Goal: Information Seeking & Learning: Learn about a topic

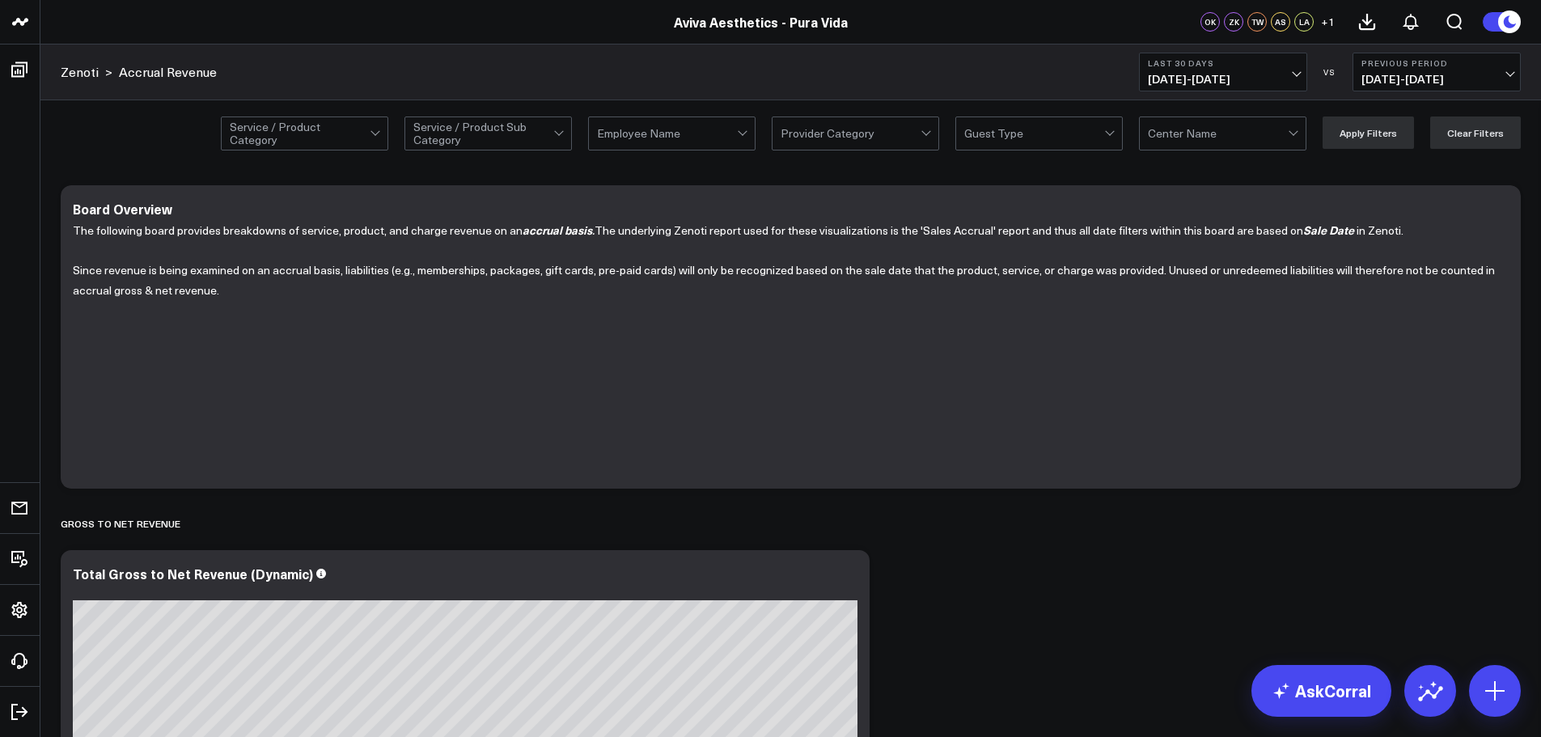
click at [1245, 75] on span "[DATE] - [DATE]" at bounding box center [1223, 79] width 150 height 13
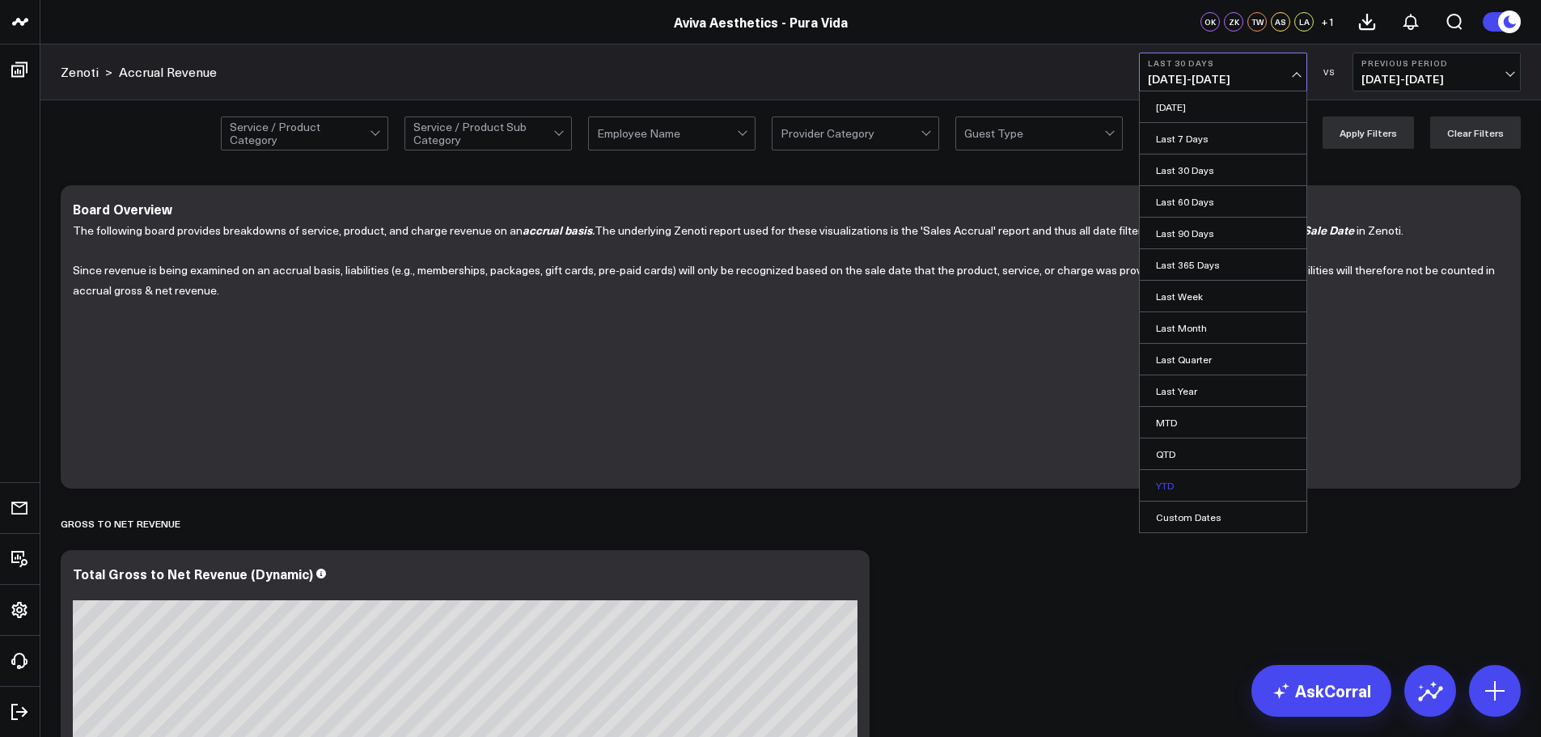
click at [1176, 489] on link "YTD" at bounding box center [1223, 485] width 167 height 31
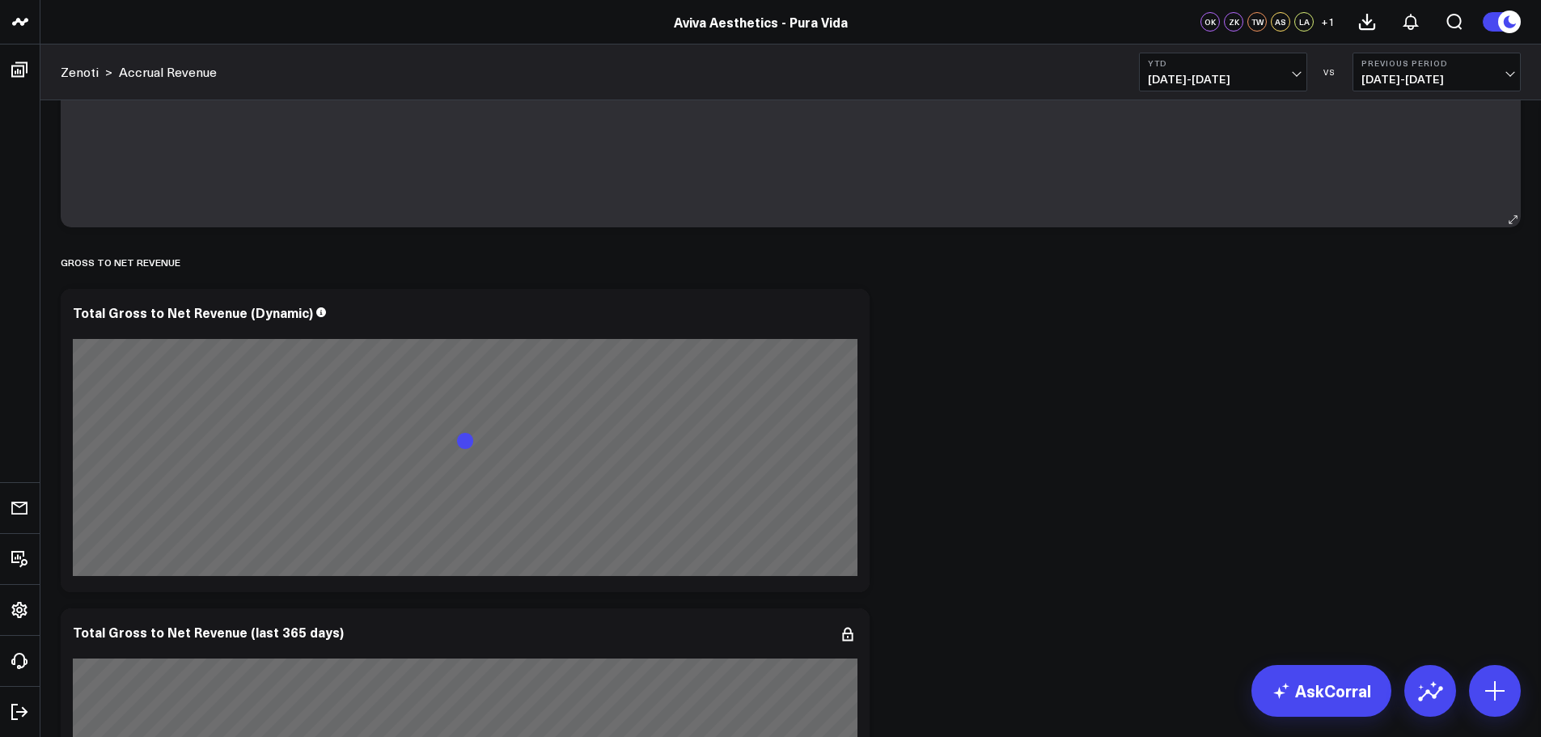
scroll to position [324, 0]
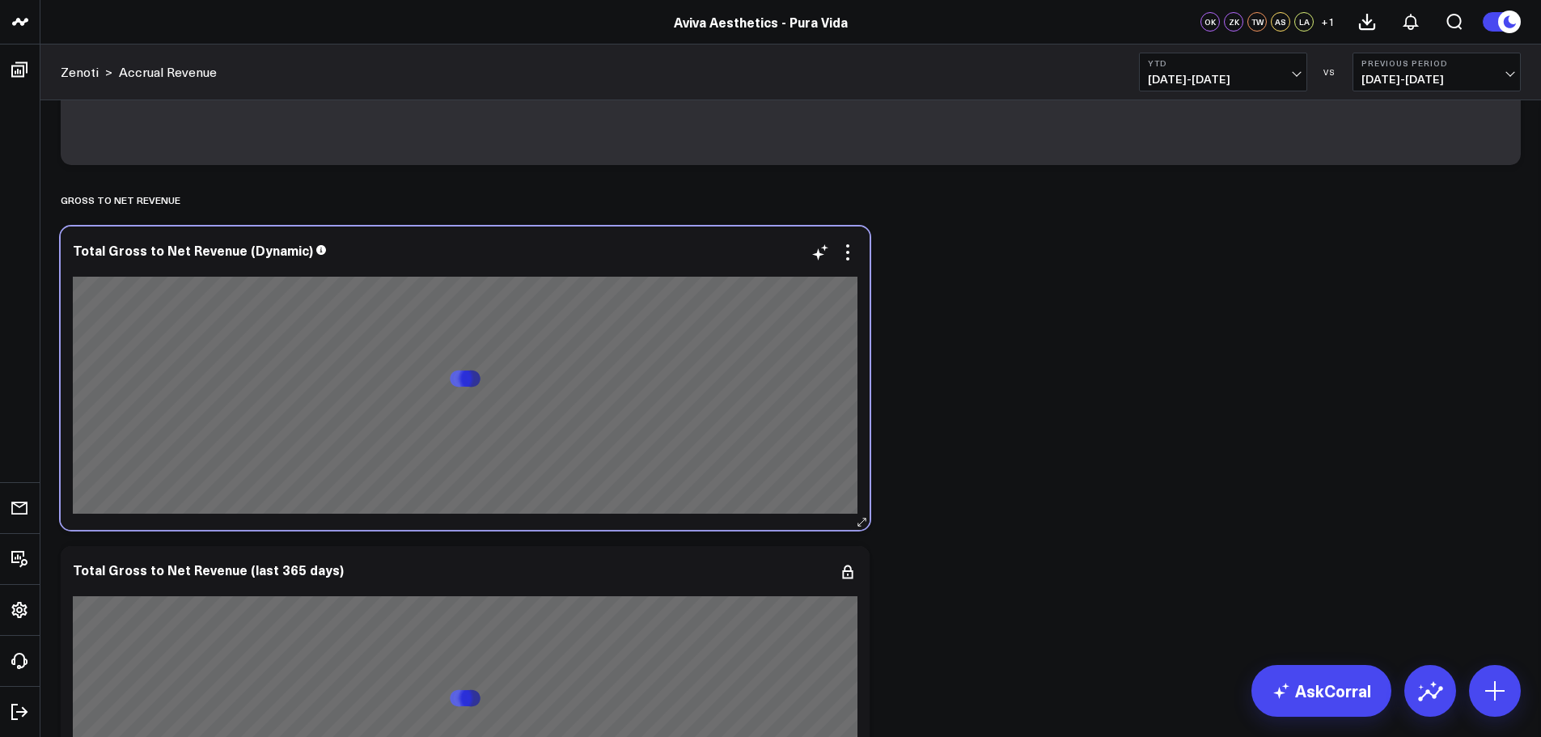
click at [860, 255] on div "Total Gross to Net Revenue (Dynamic)" at bounding box center [465, 378] width 809 height 303
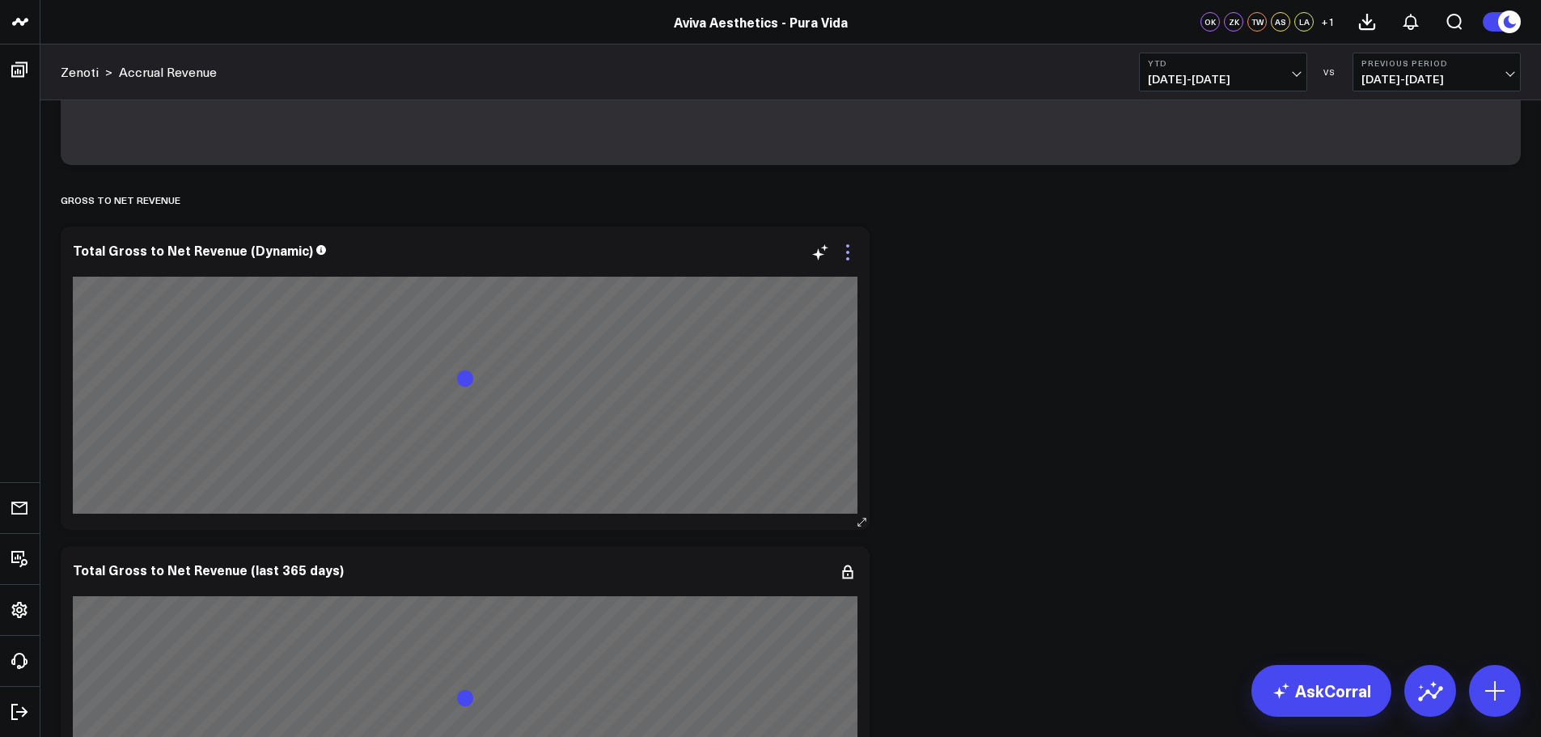
click at [854, 258] on icon at bounding box center [847, 252] width 19 height 19
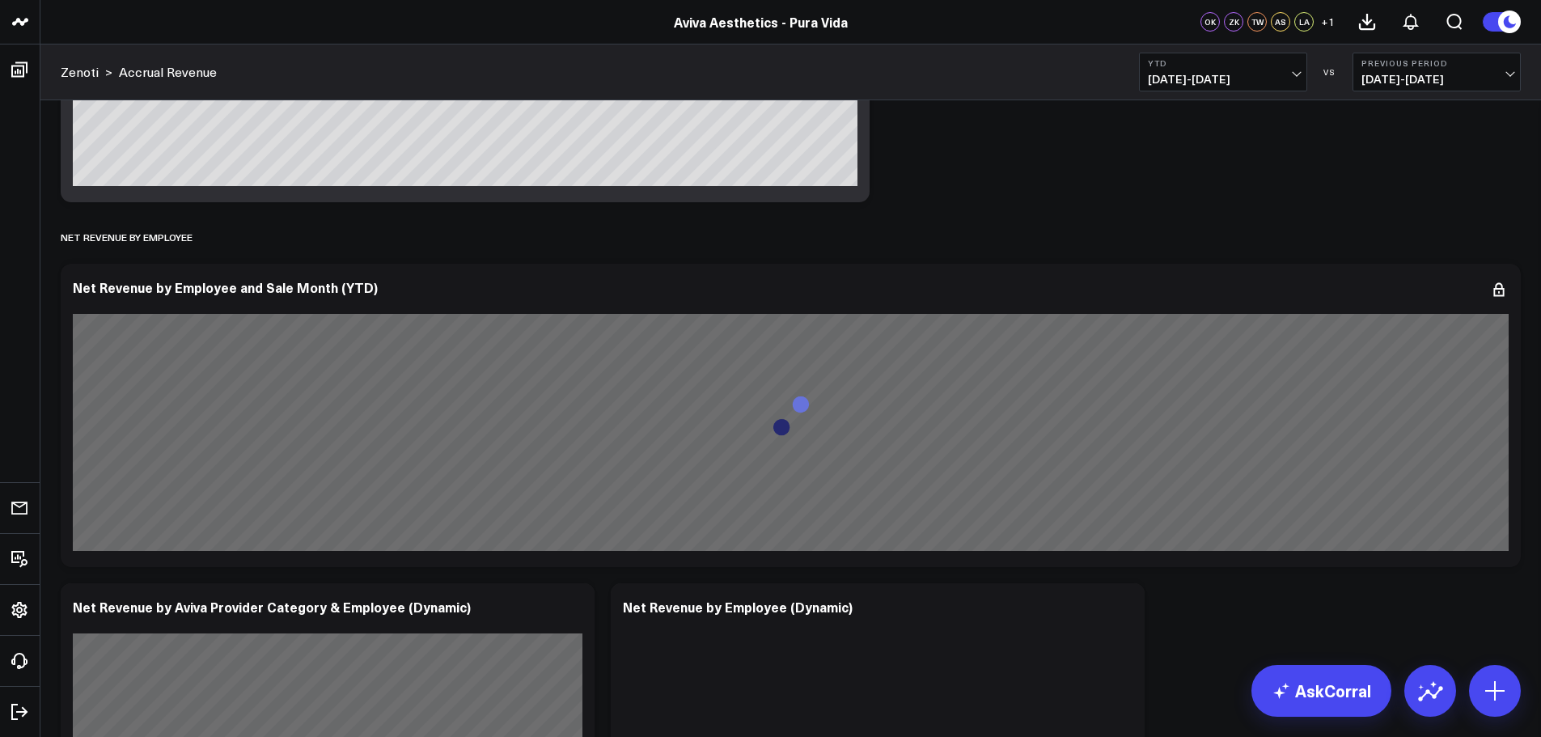
scroll to position [1294, 0]
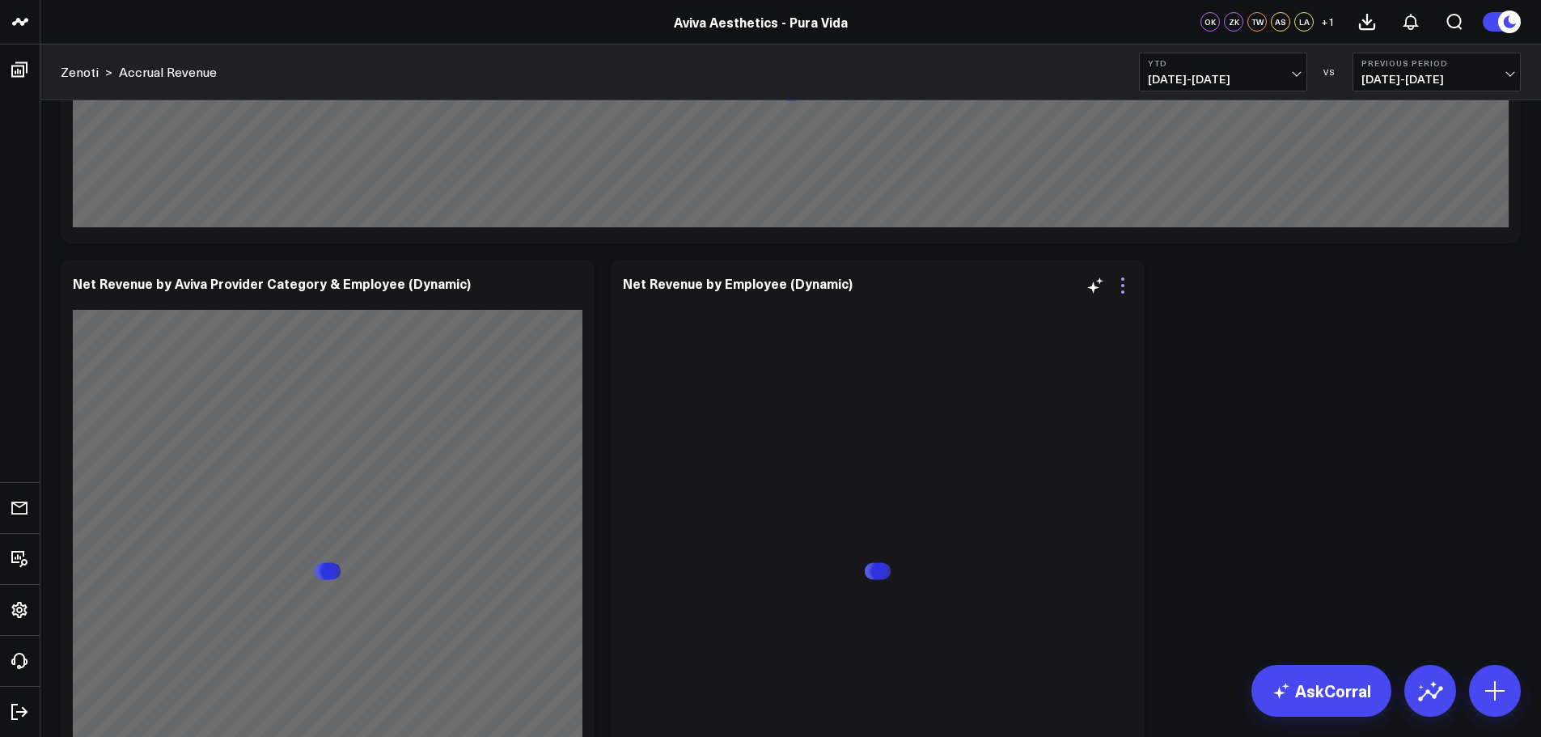
click at [1128, 289] on icon at bounding box center [1122, 285] width 19 height 19
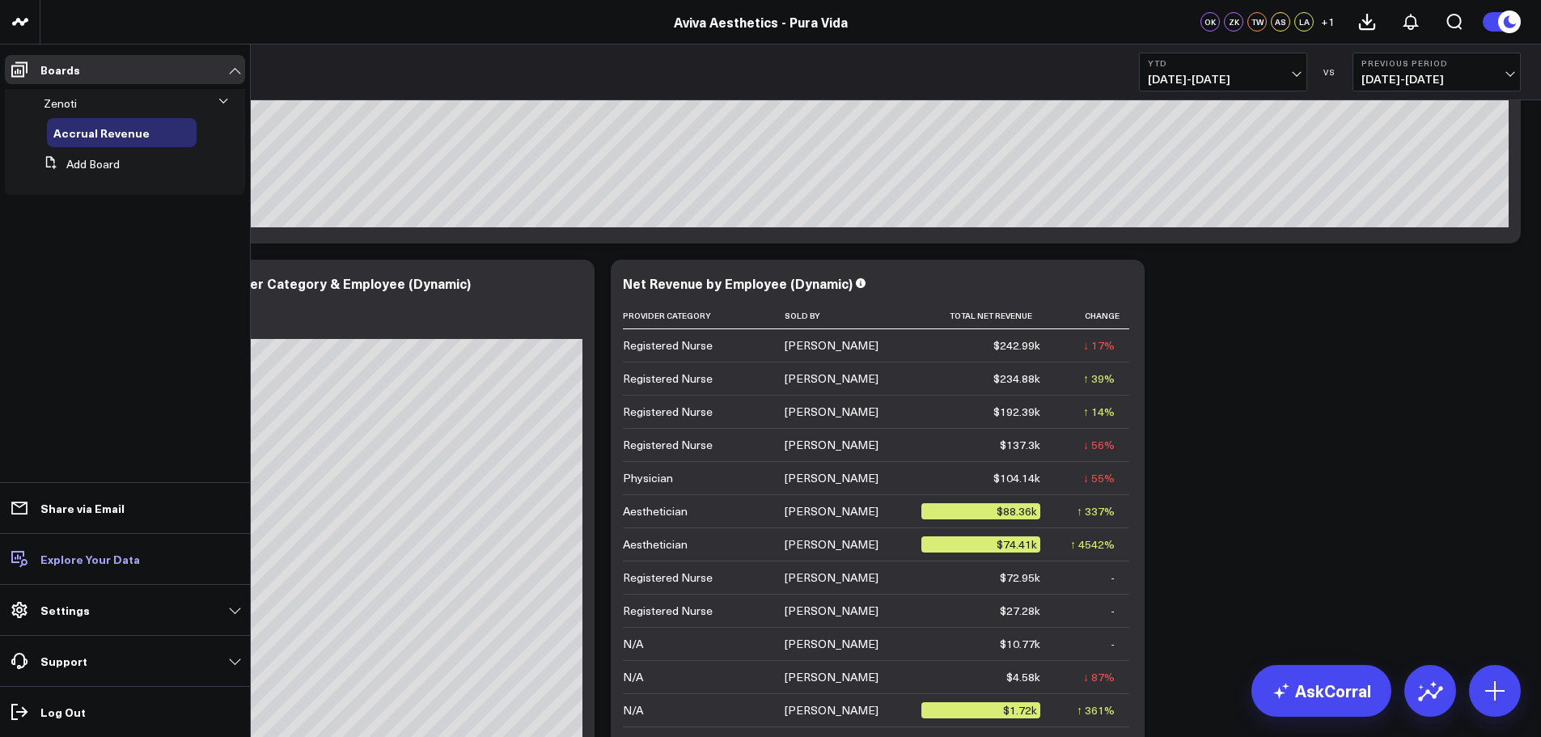
scroll to position [1325, 0]
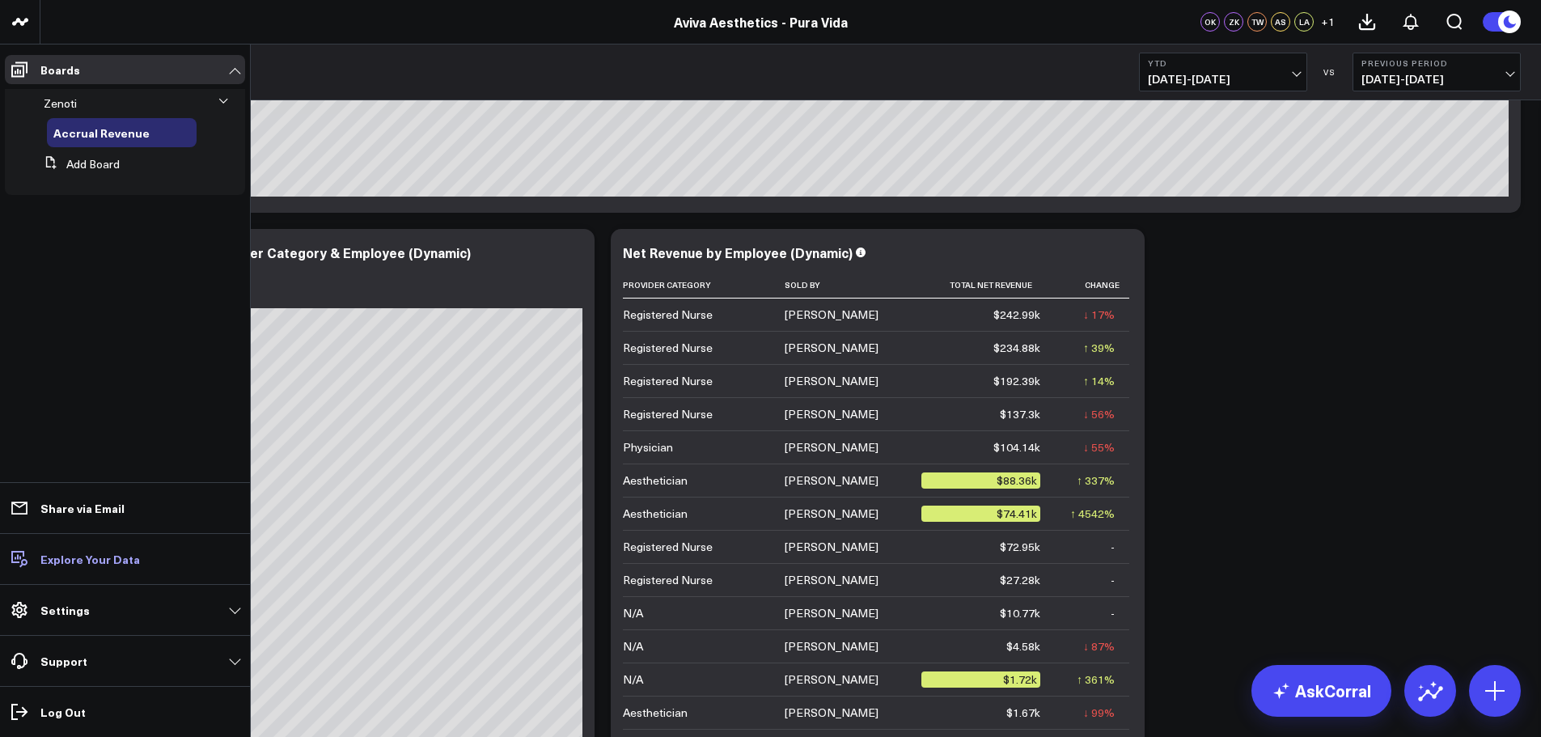
click at [97, 560] on p "Explore Your Data" at bounding box center [89, 558] width 99 height 13
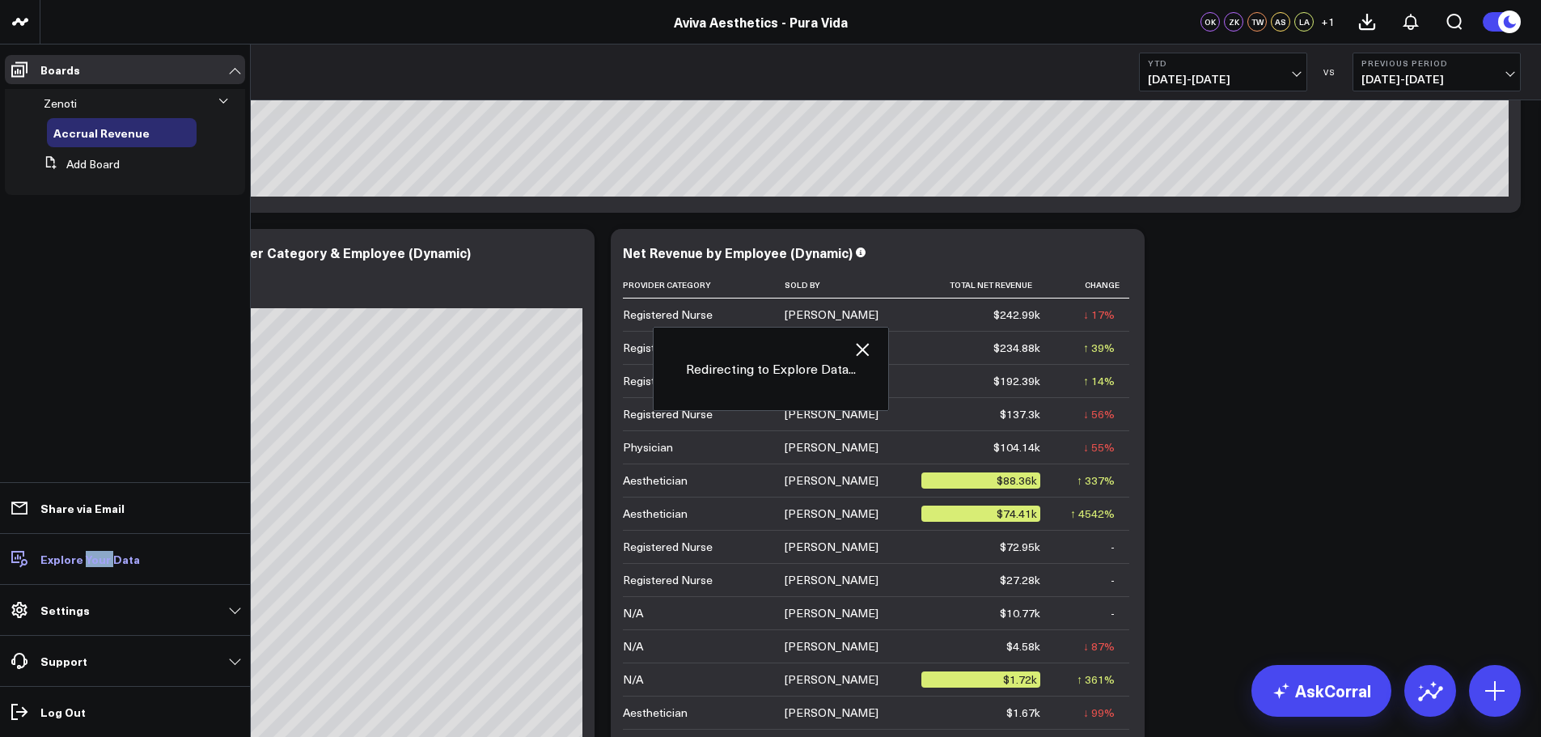
click at [97, 560] on p "Explore Your Data" at bounding box center [89, 558] width 99 height 13
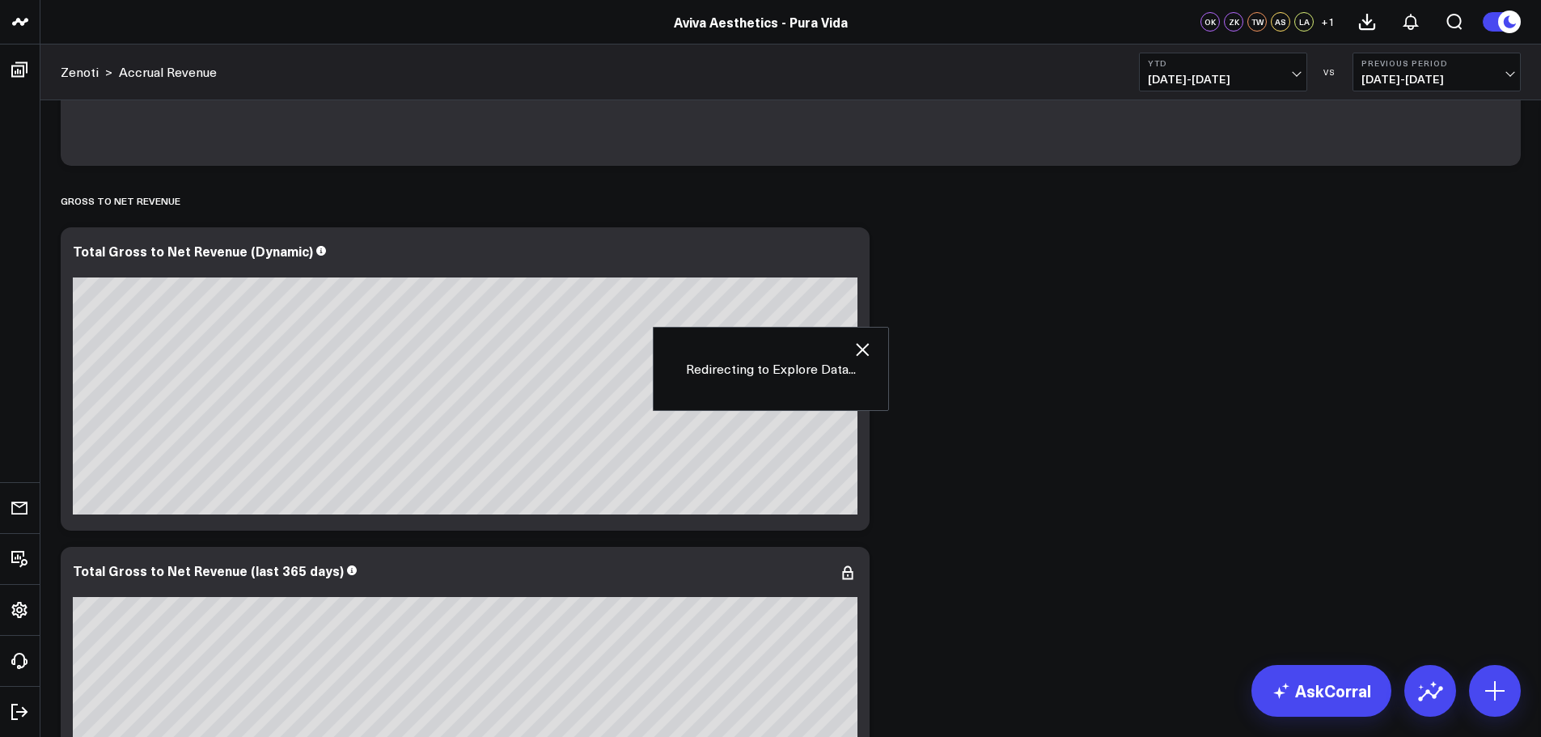
scroll to position [404, 0]
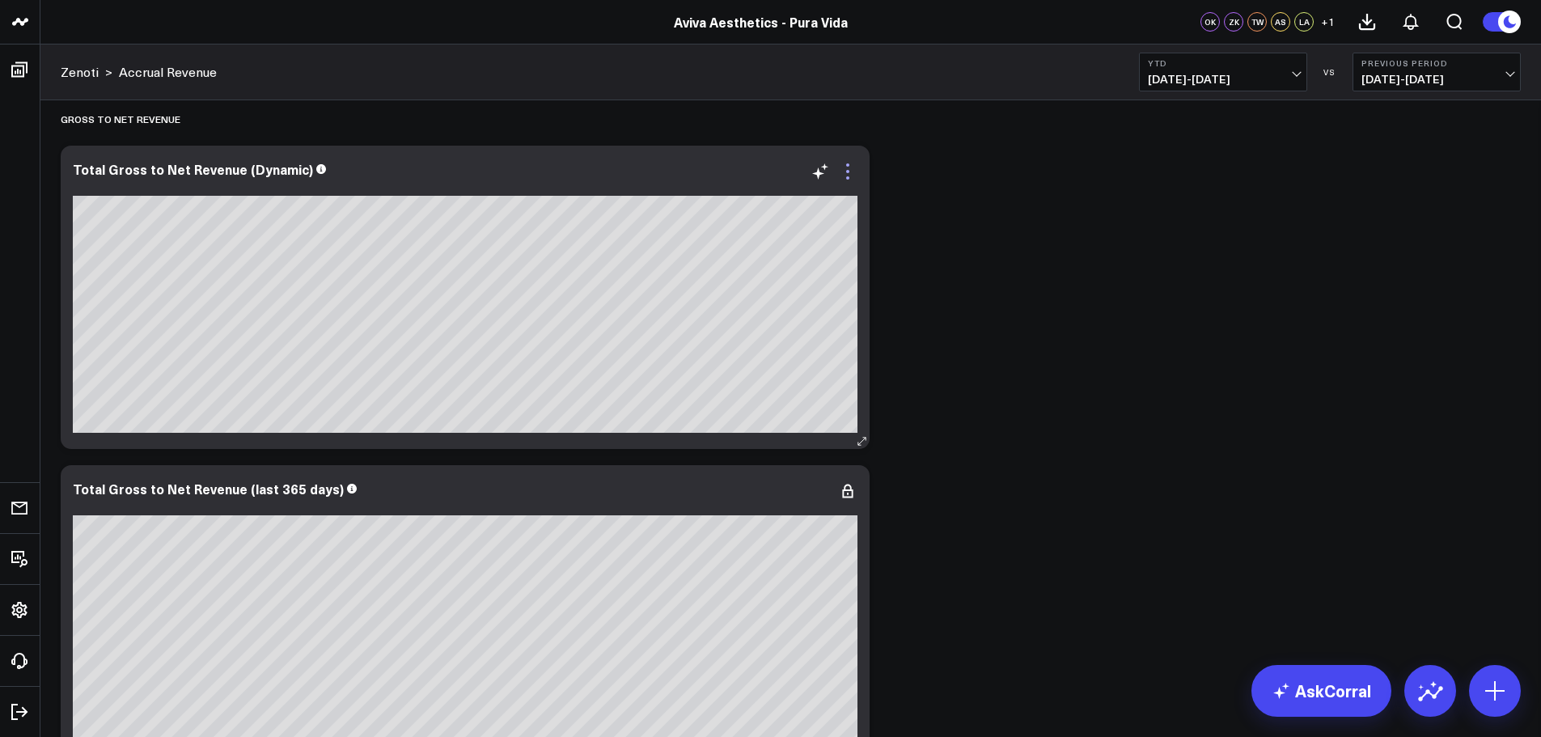
click at [855, 171] on icon at bounding box center [847, 171] width 19 height 19
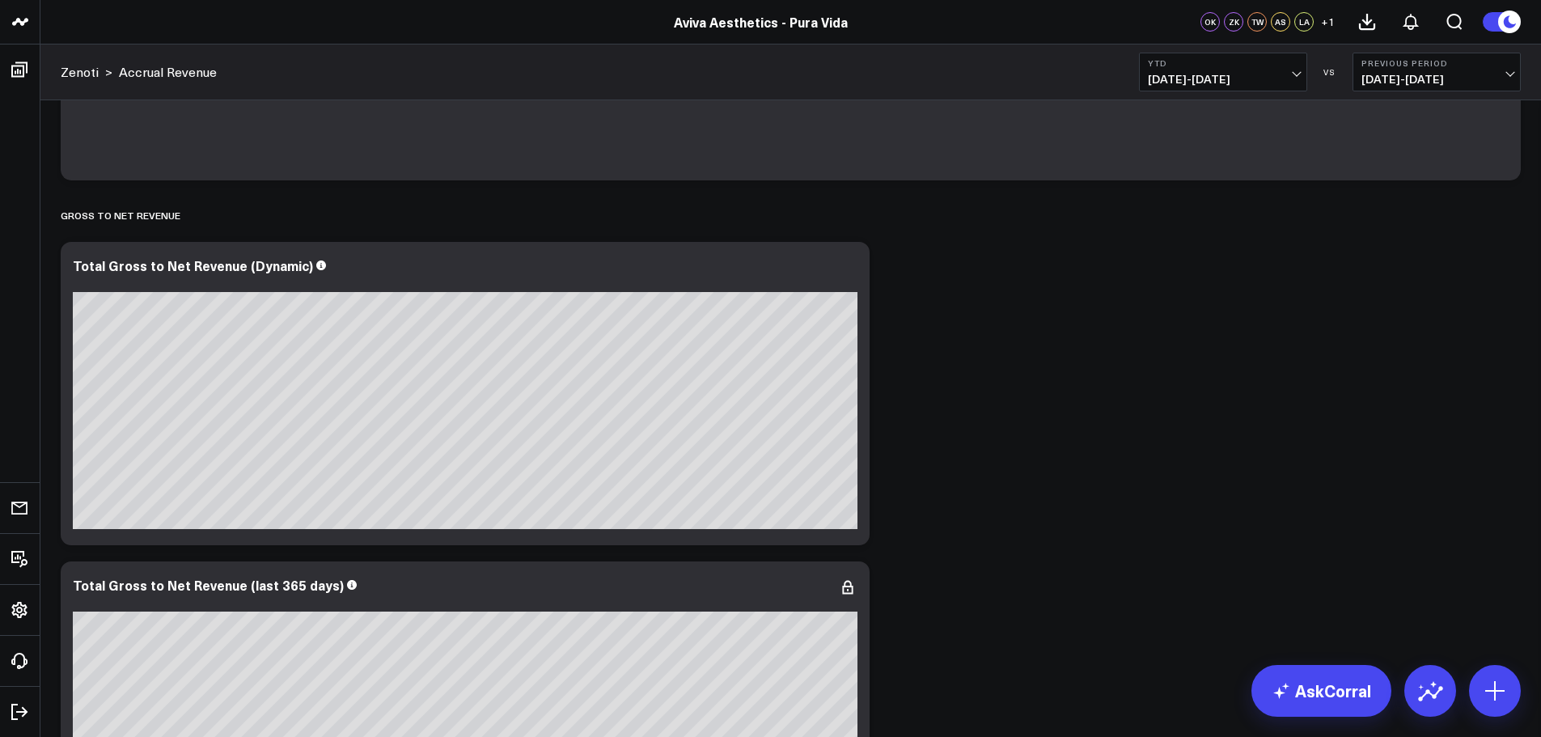
scroll to position [0, 0]
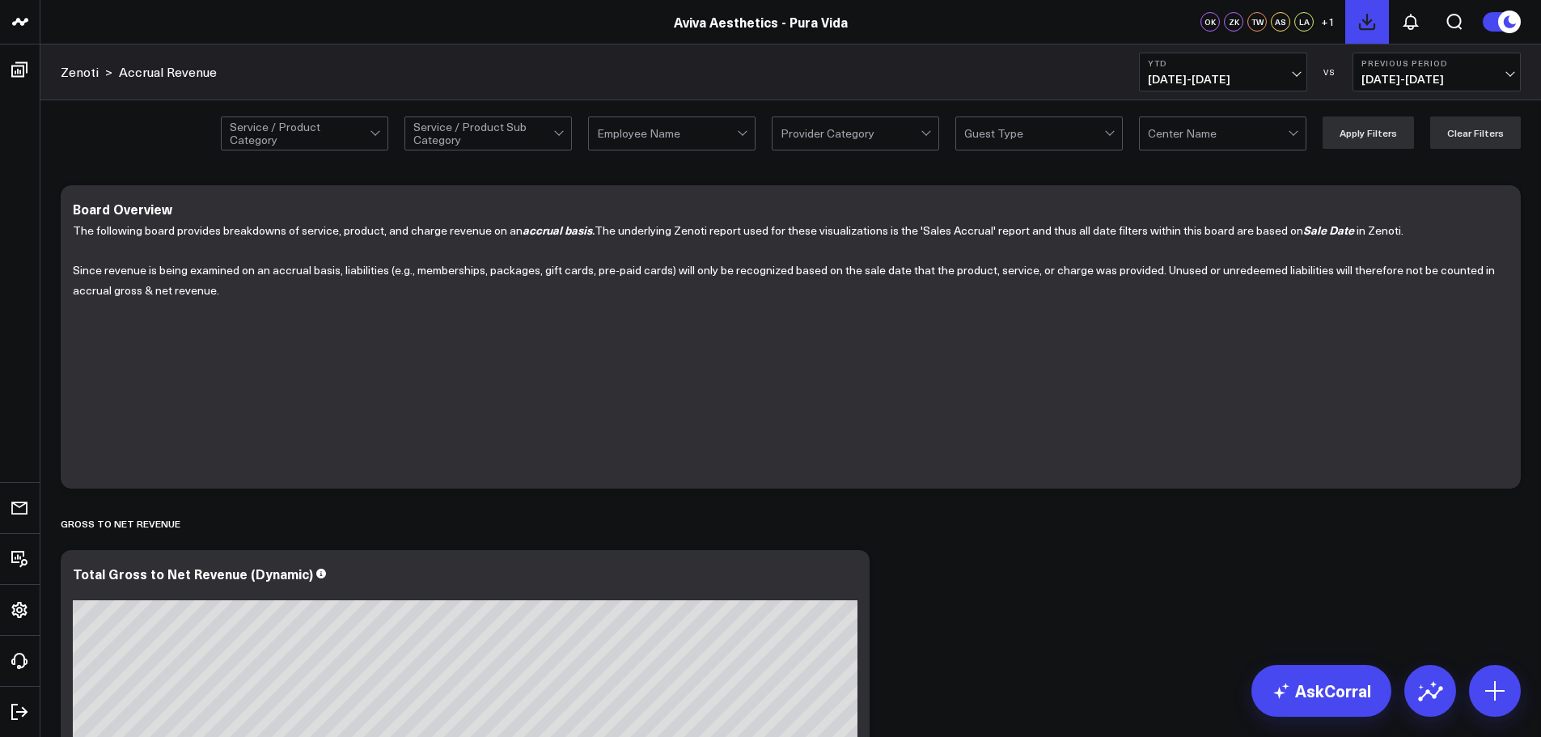
click at [1361, 23] on icon at bounding box center [1366, 21] width 19 height 19
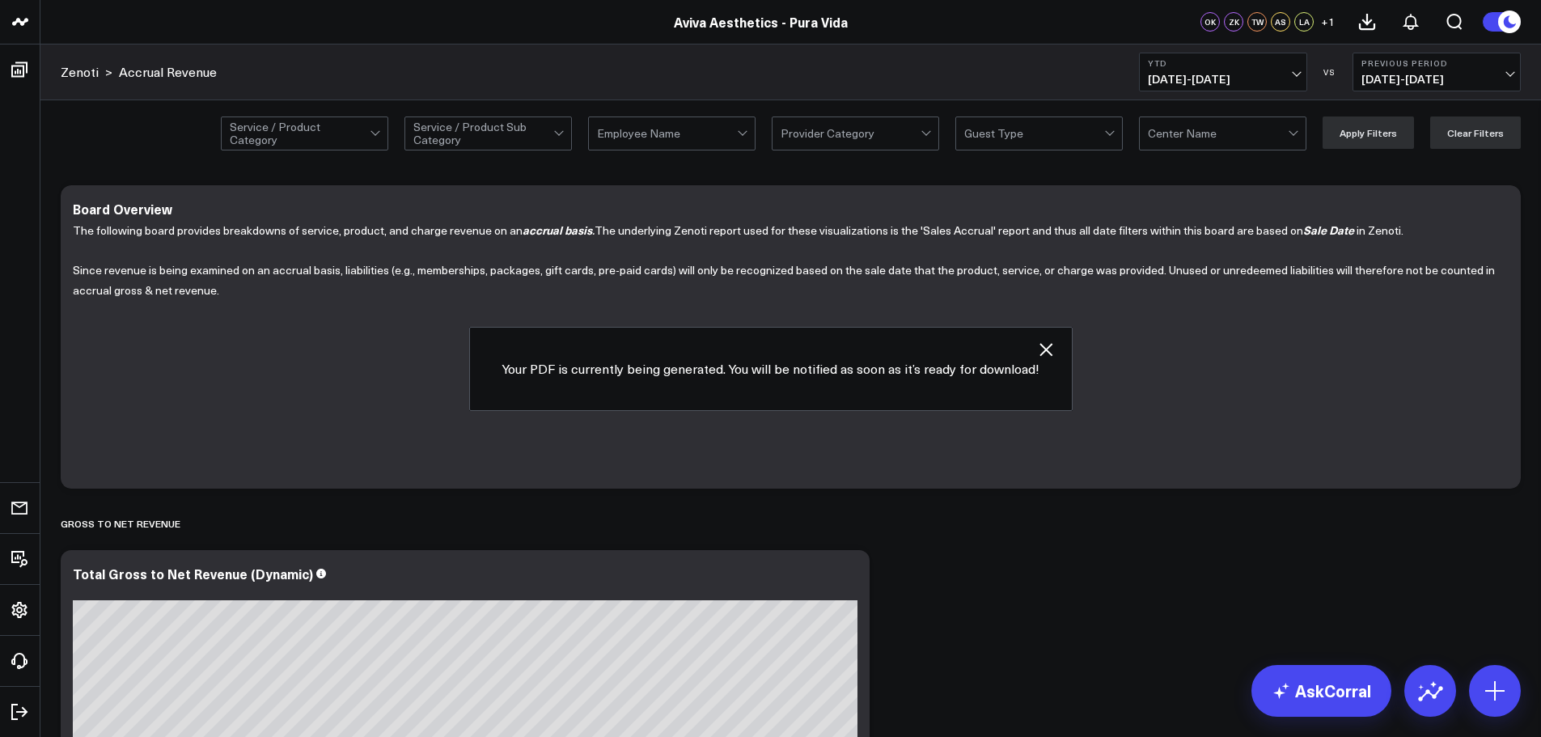
click at [1047, 350] on icon "button" at bounding box center [1045, 349] width 19 height 19
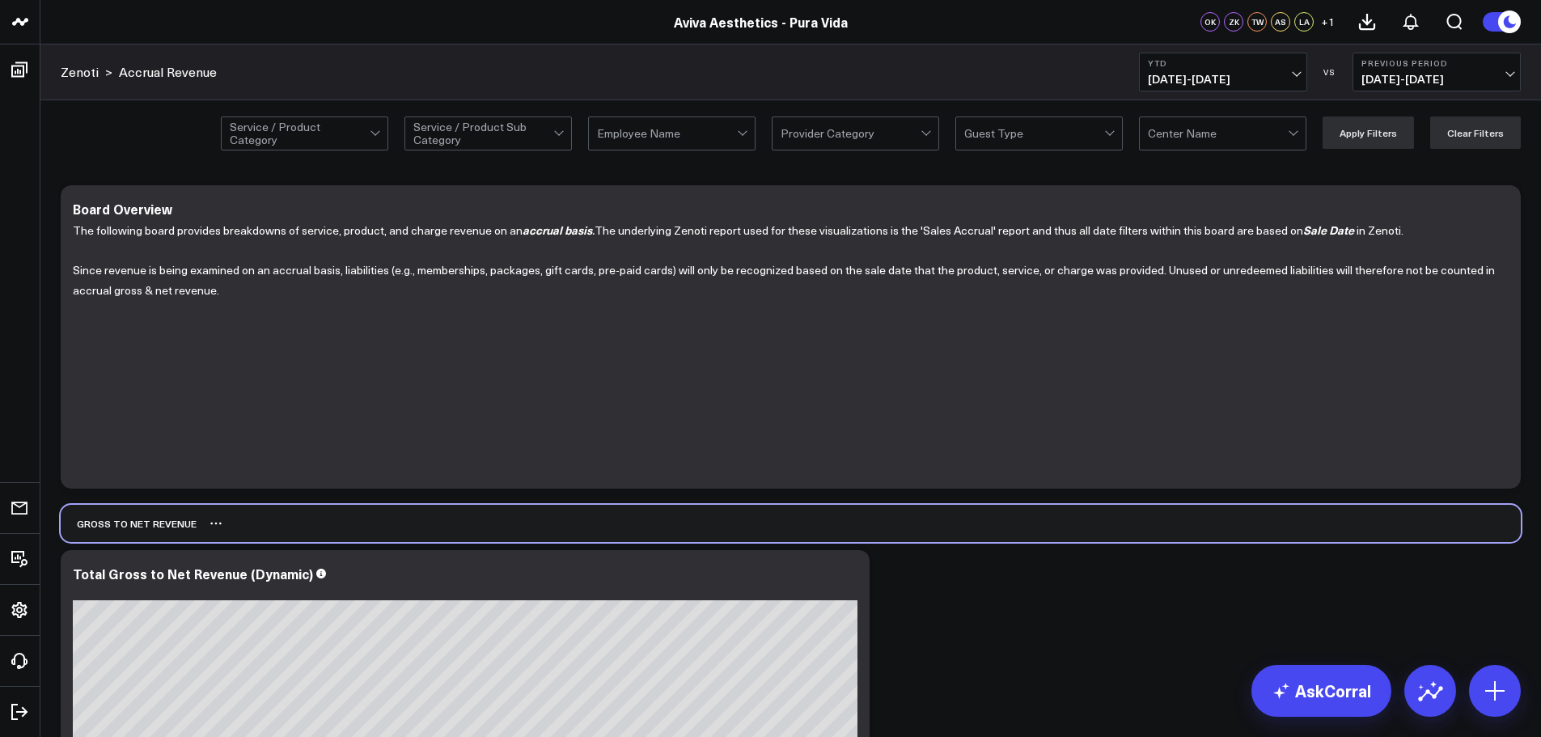
click at [1165, 513] on div "Gross to Net Revenue" at bounding box center [791, 523] width 1460 height 37
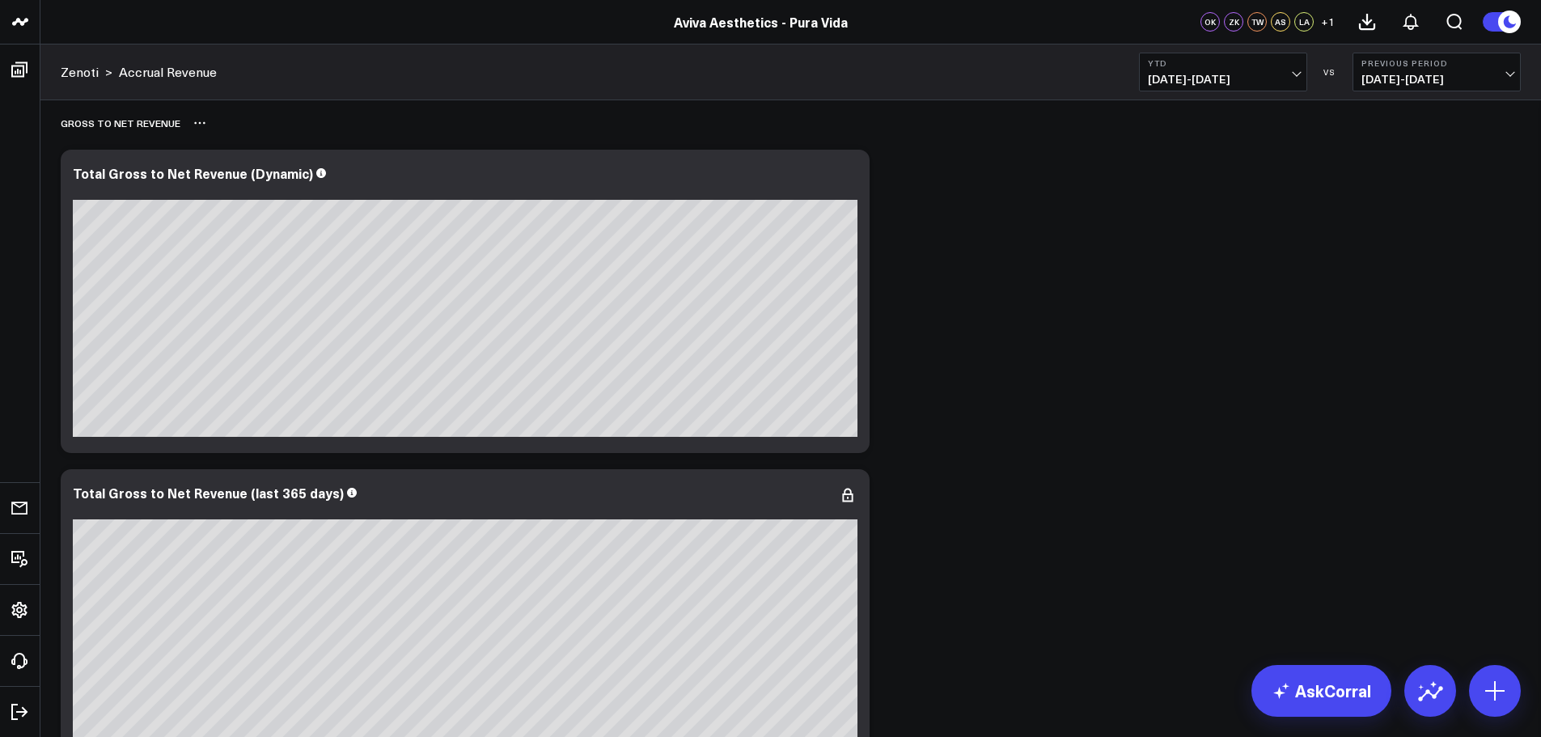
scroll to position [404, 0]
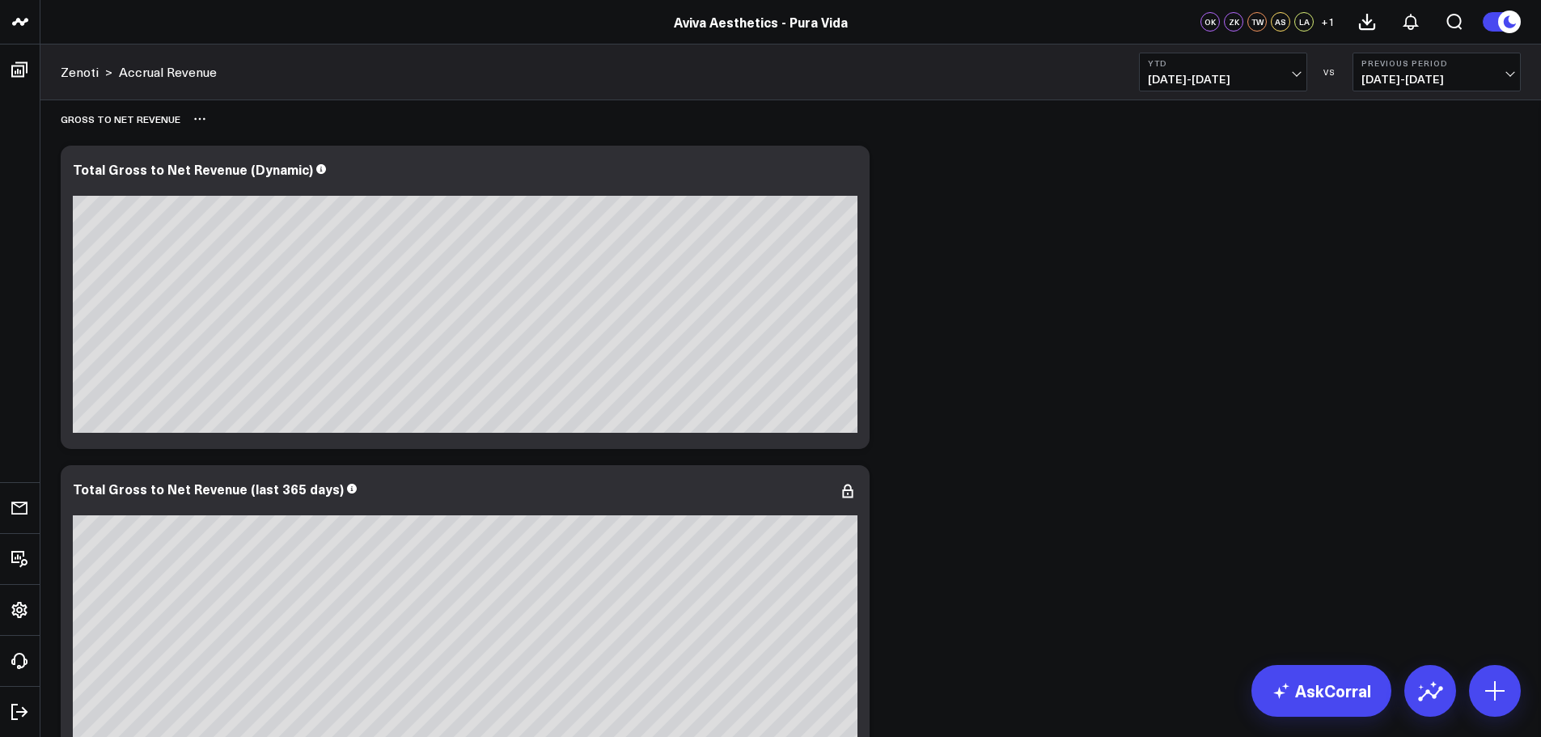
click at [196, 122] on icon at bounding box center [199, 118] width 13 height 13
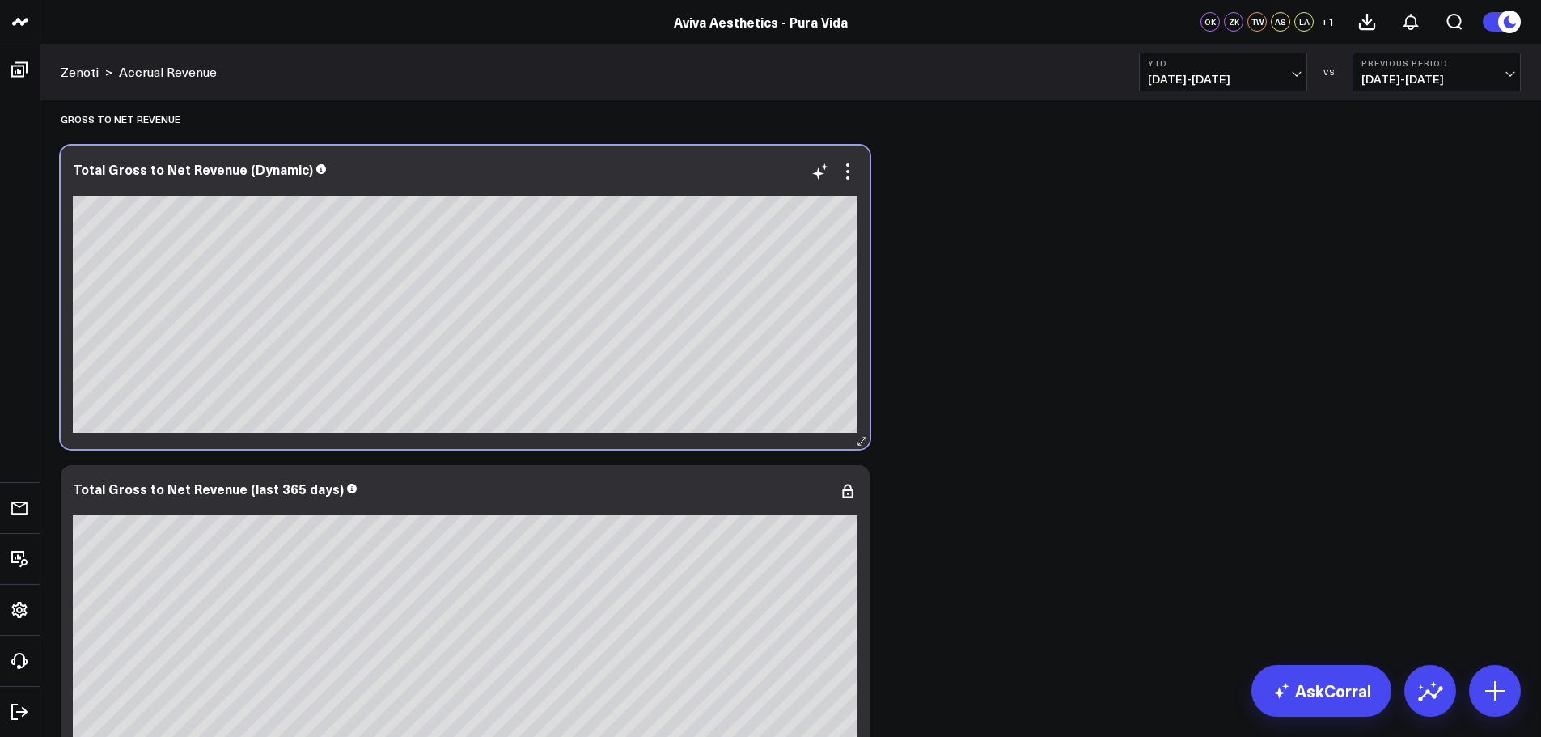
click at [841, 183] on div at bounding box center [465, 185] width 785 height 11
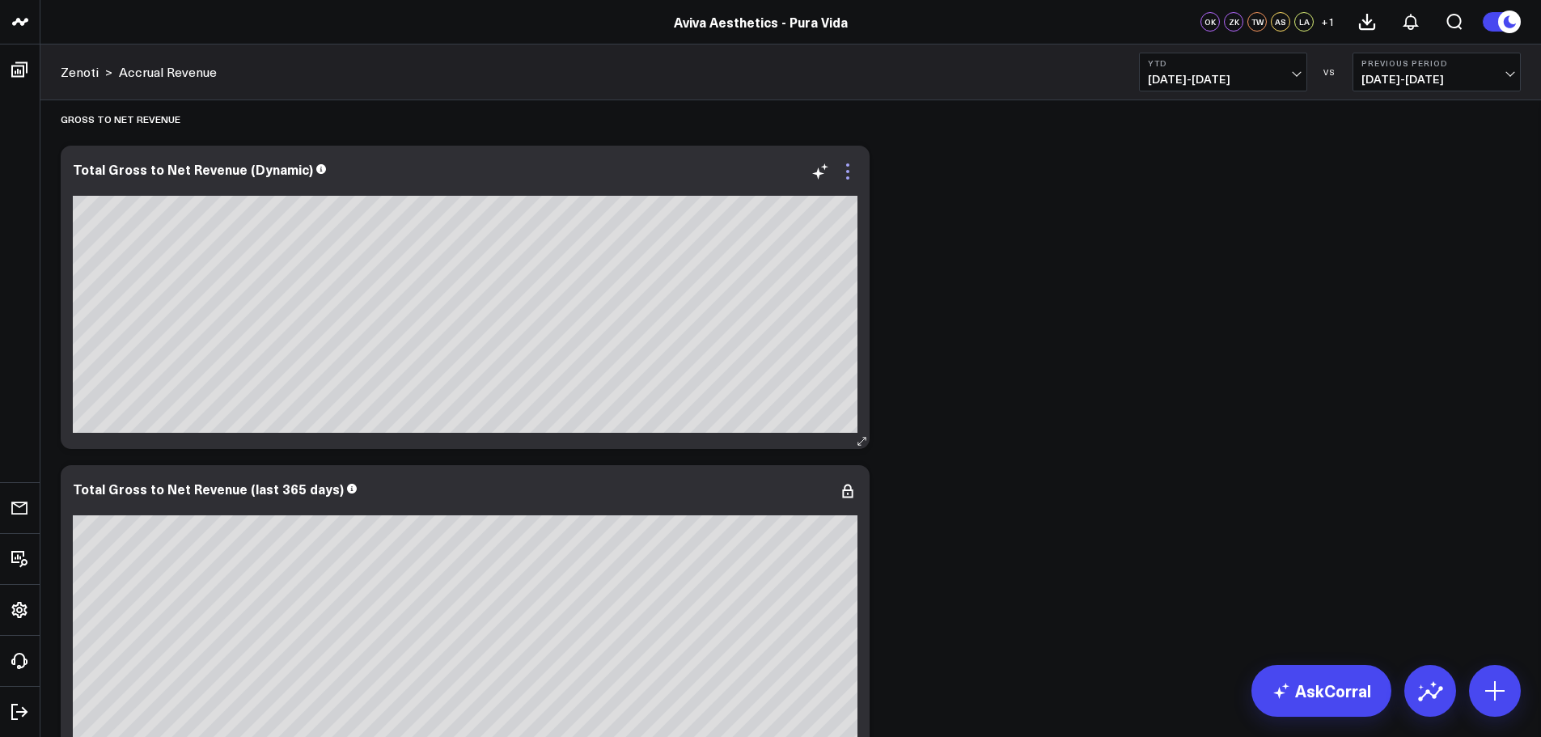
click at [853, 179] on icon at bounding box center [847, 171] width 19 height 19
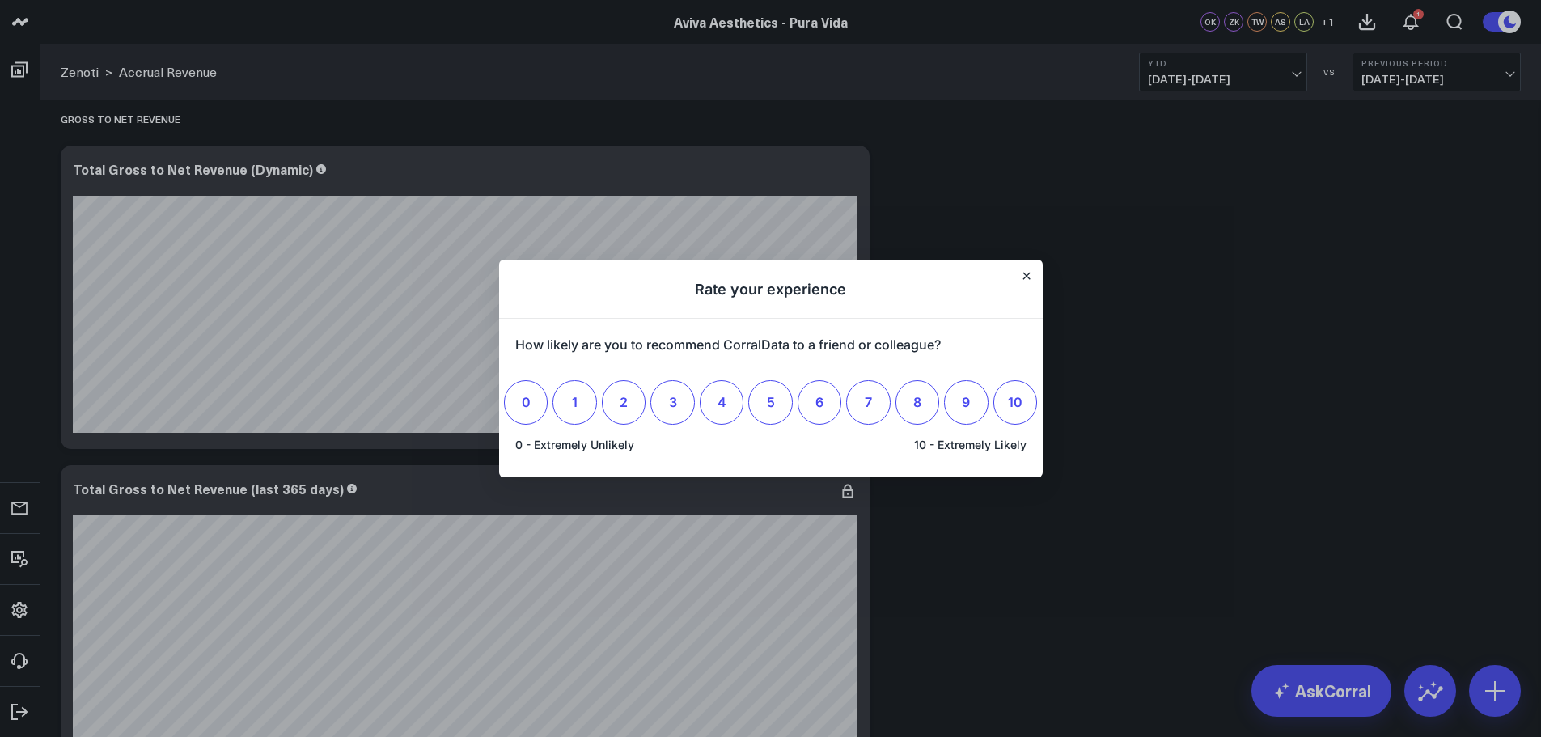
scroll to position [0, 0]
click at [1038, 272] on h1 "Rate your experience" at bounding box center [771, 289] width 544 height 59
click at [1031, 280] on button "Close" at bounding box center [1026, 275] width 13 height 13
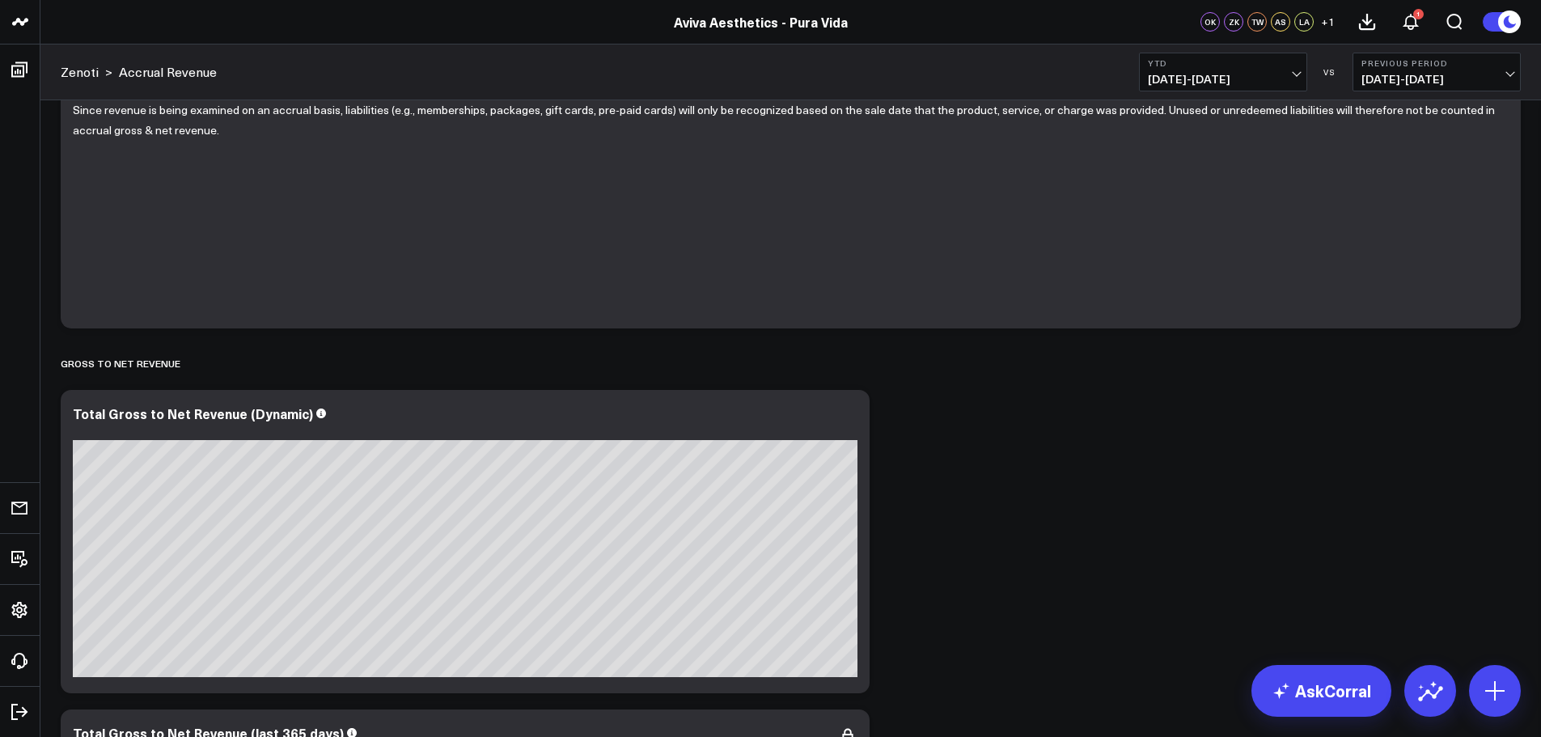
scroll to position [162, 0]
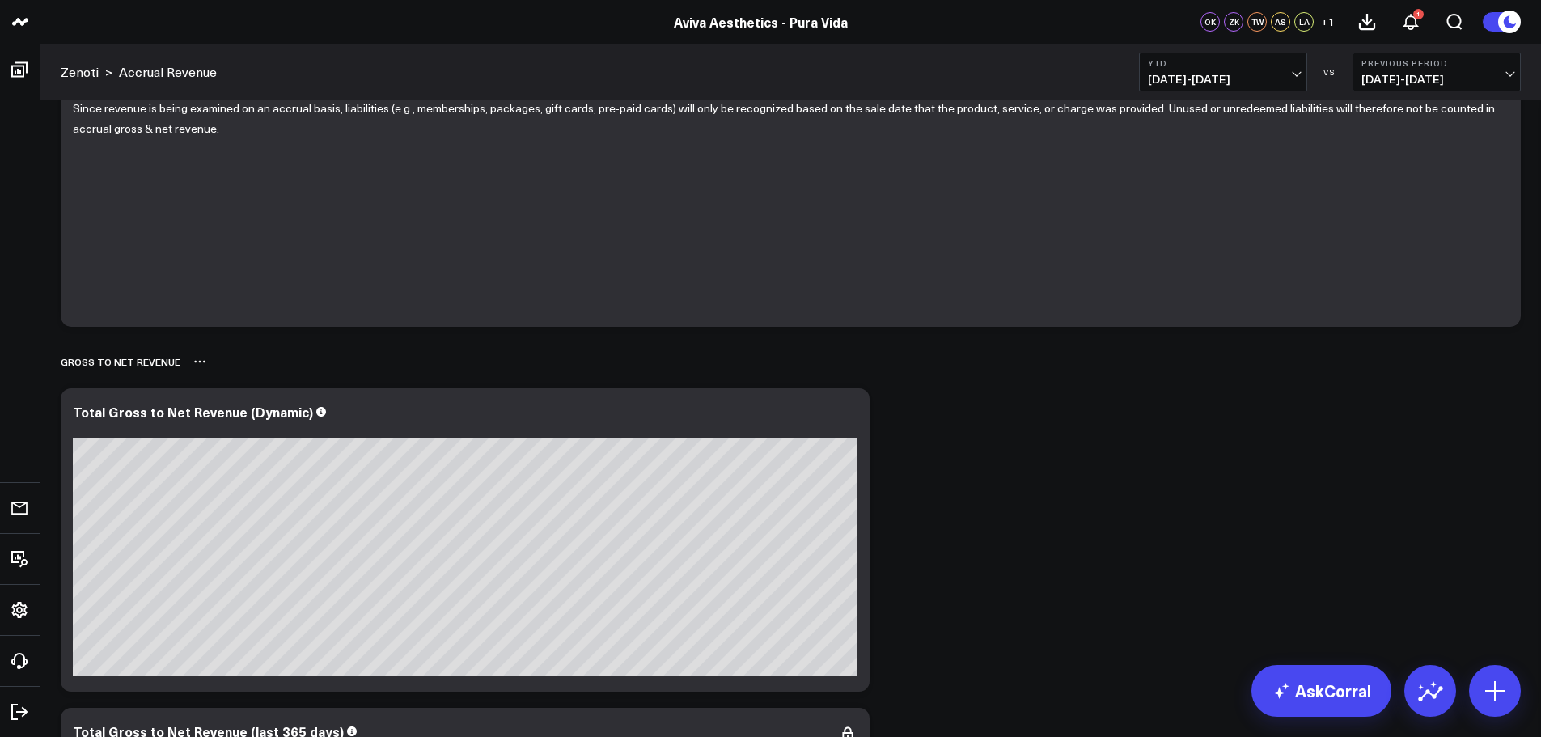
click at [1095, 369] on div "Gross to Net Revenue" at bounding box center [791, 361] width 1460 height 37
